Goal: Find specific page/section: Find specific page/section

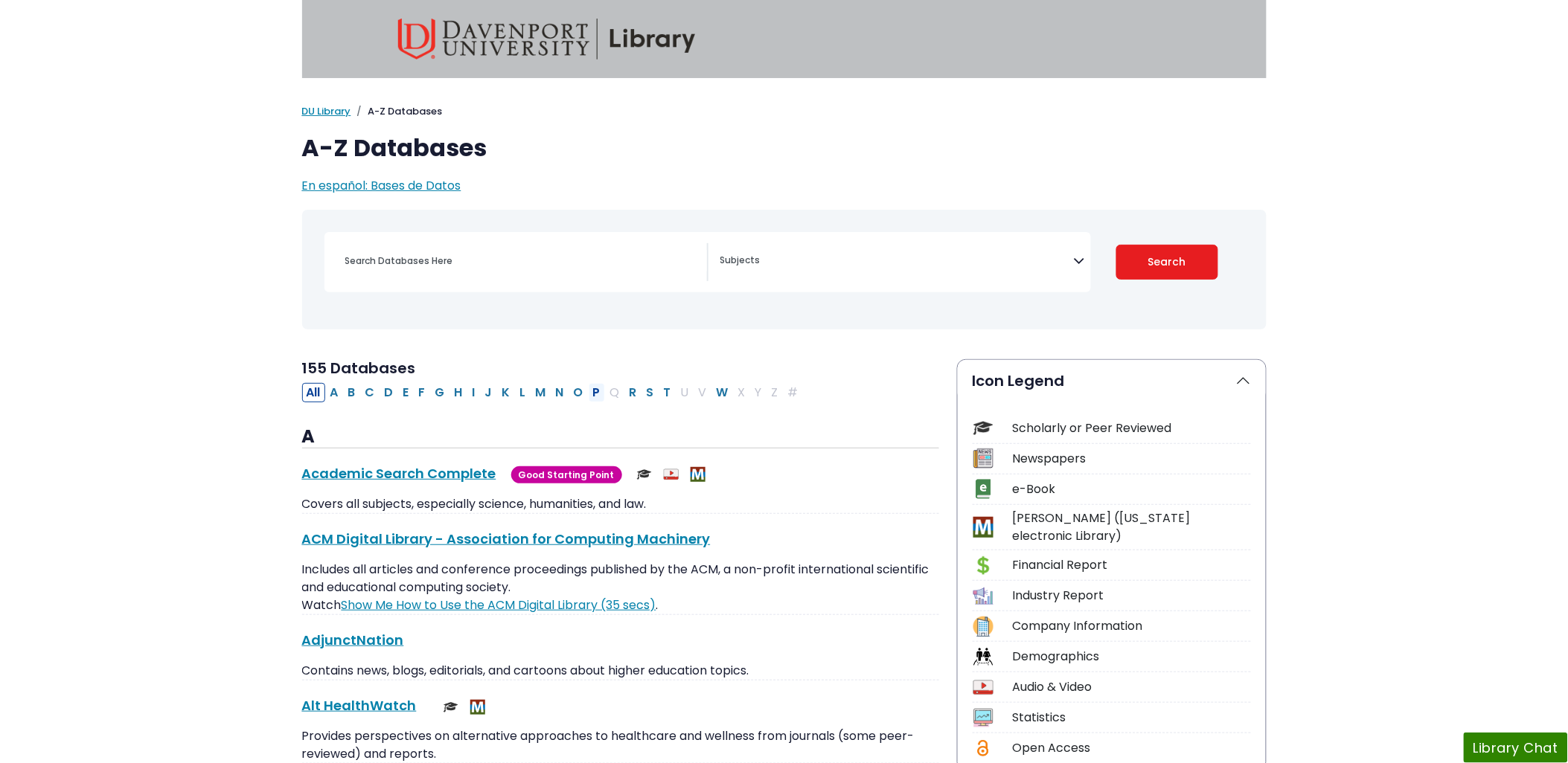
click at [597, 393] on button "P" at bounding box center [596, 393] width 16 height 19
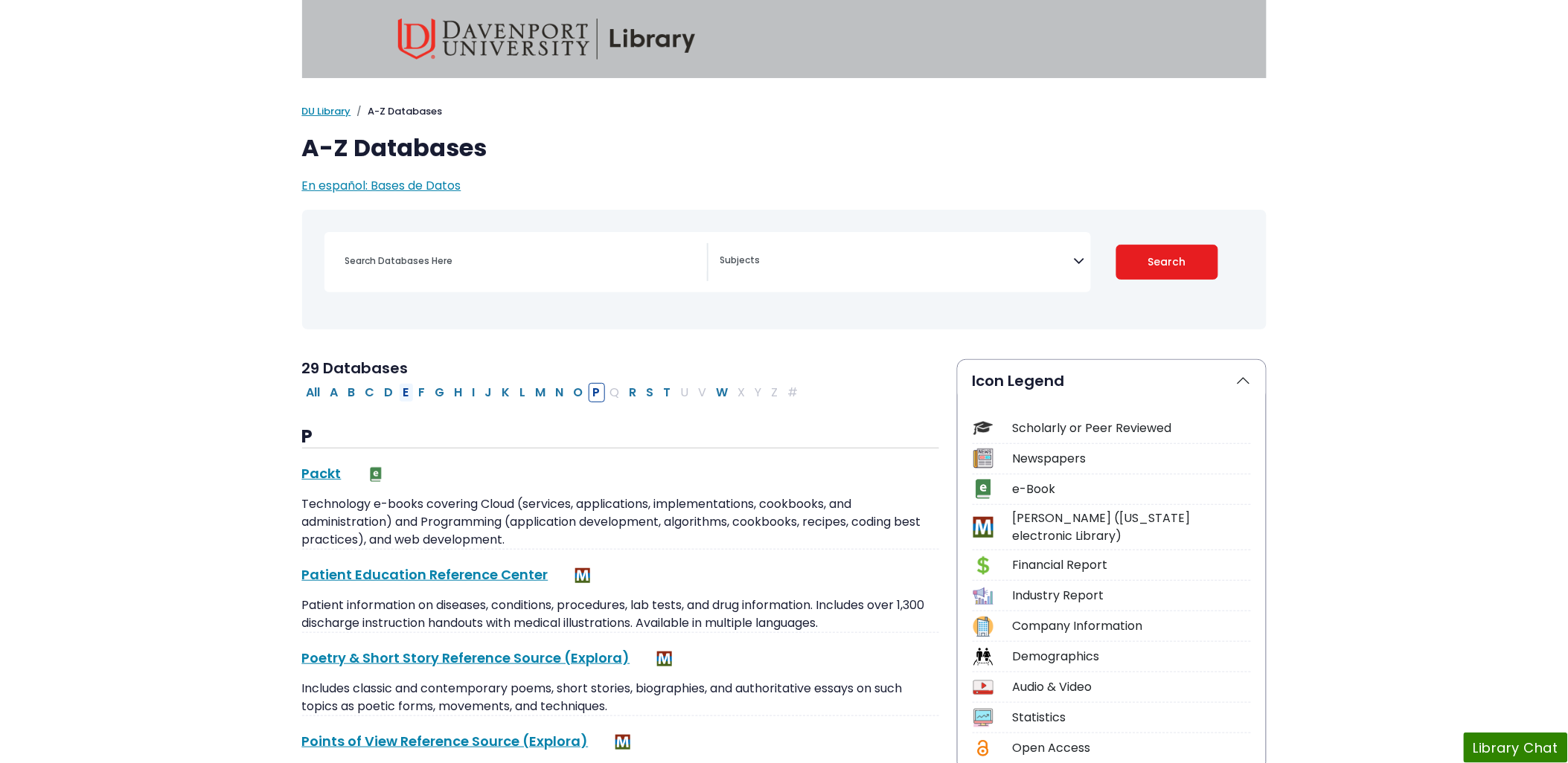
click at [408, 394] on button "E" at bounding box center [406, 393] width 14 height 19
select select "Database Subject Filter"
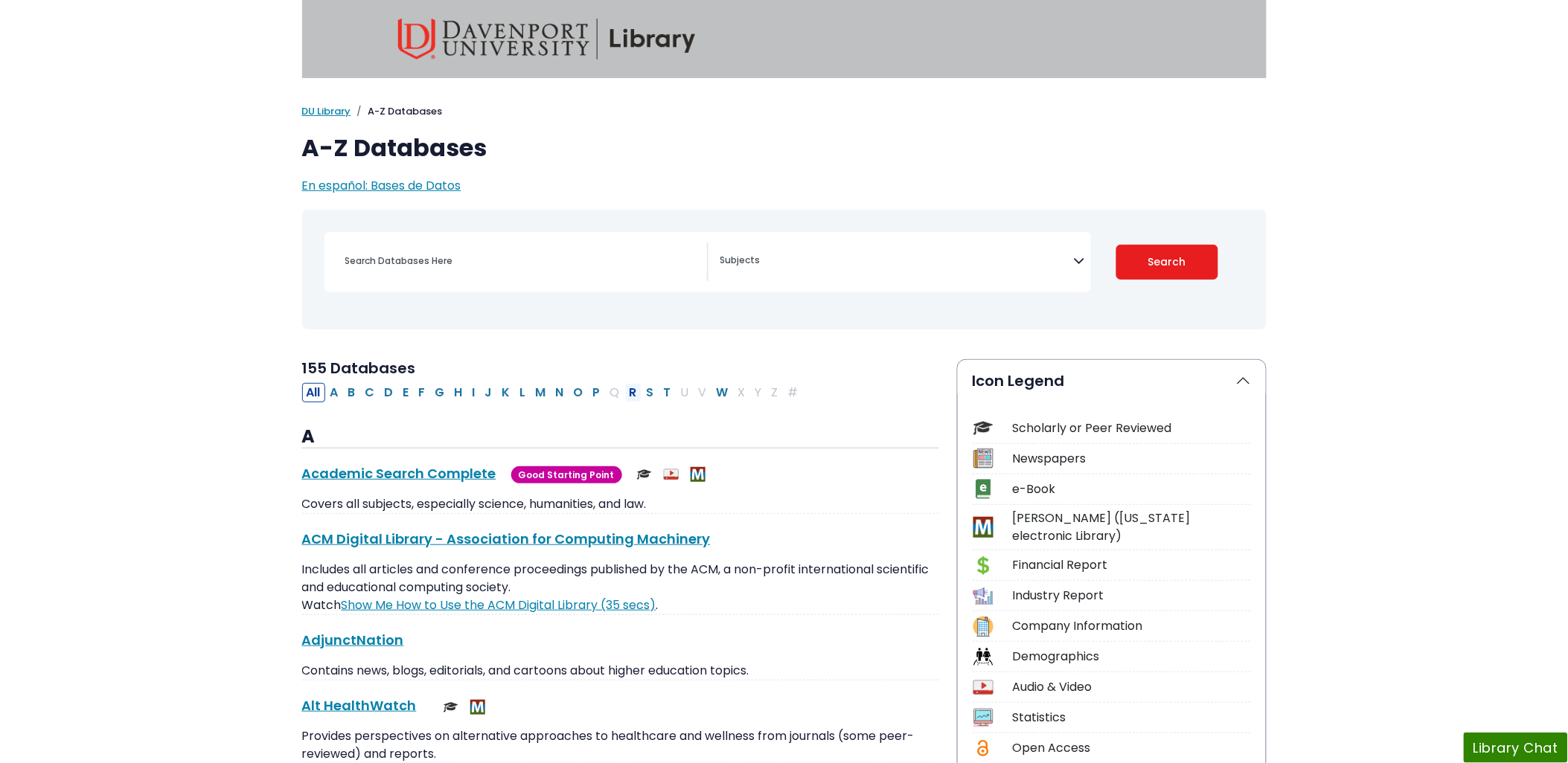
click at [635, 392] on button "R" at bounding box center [633, 393] width 16 height 19
select select "Database Subject Filter"
